Goal: Go to known website: Access a specific website the user already knows

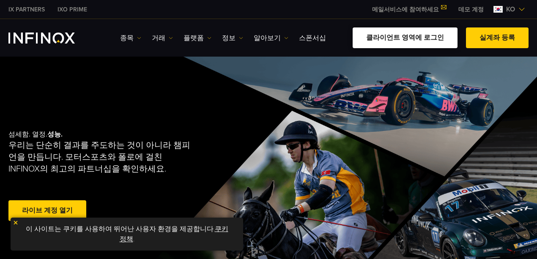
click at [438, 39] on link "클라이언트 영역에 로그인" at bounding box center [404, 37] width 105 height 21
click at [390, 41] on link "클라이언트 영역에 로그인" at bounding box center [404, 37] width 105 height 21
click at [396, 38] on link "클라이언트 영역에 로그인" at bounding box center [404, 37] width 105 height 21
